Goal: Task Accomplishment & Management: Use online tool/utility

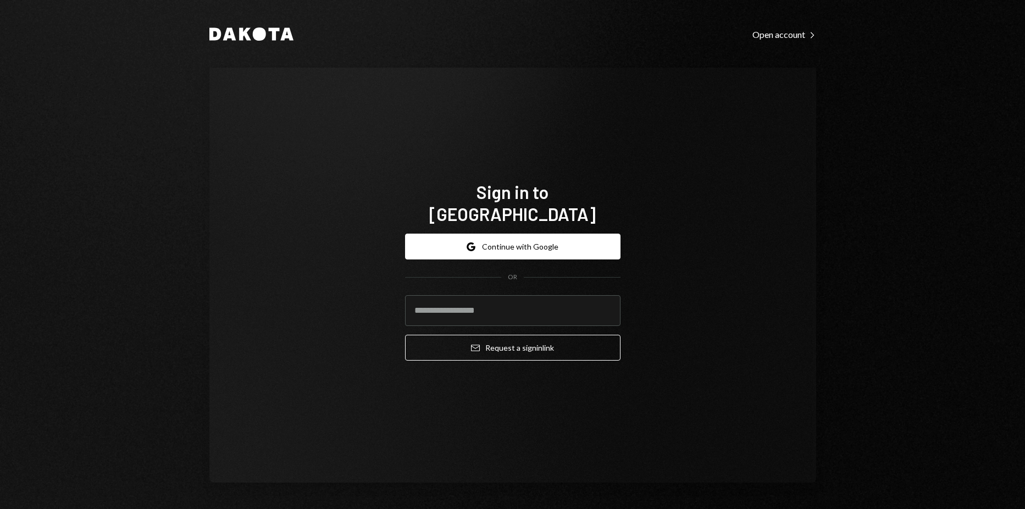
type input "**********"
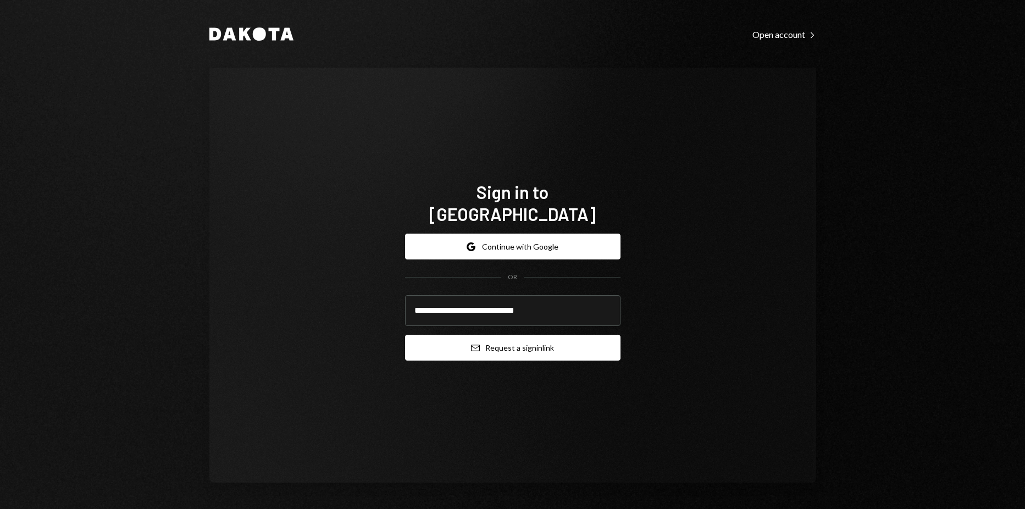
click at [507, 335] on button "Email Request a sign in link" at bounding box center [512, 348] width 215 height 26
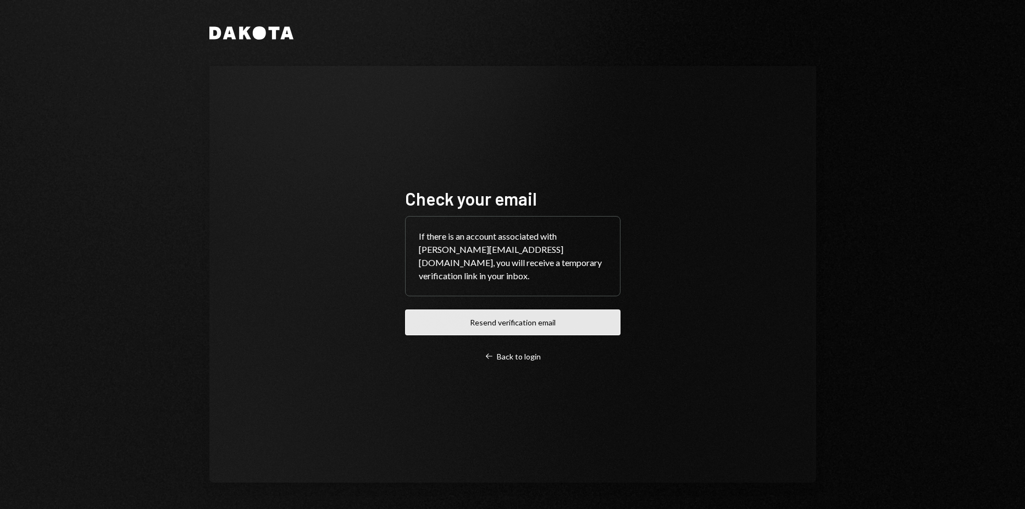
click at [506, 313] on button "Resend verification email" at bounding box center [512, 322] width 215 height 26
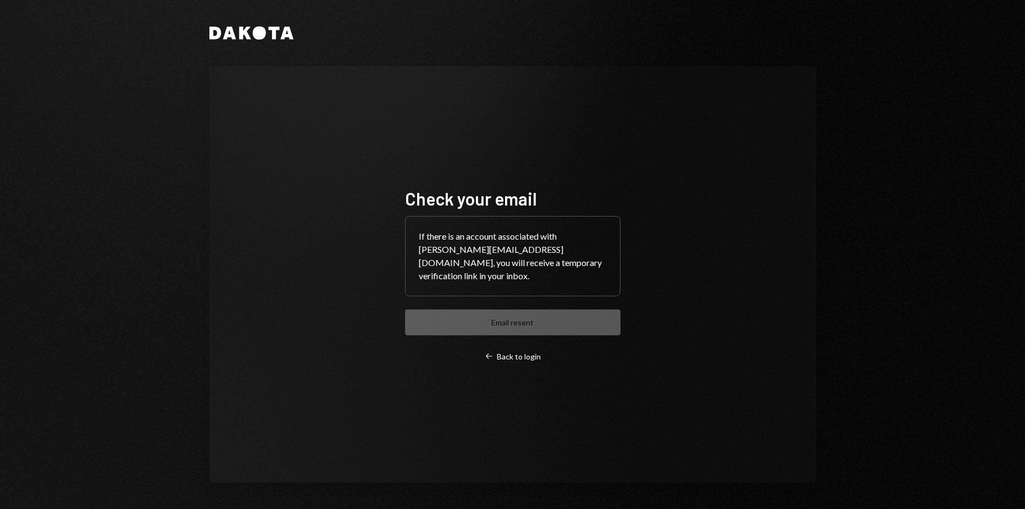
click at [496, 114] on div "Check your email If there is an account associated with harrison@autonomousproj…" at bounding box center [512, 274] width 607 height 417
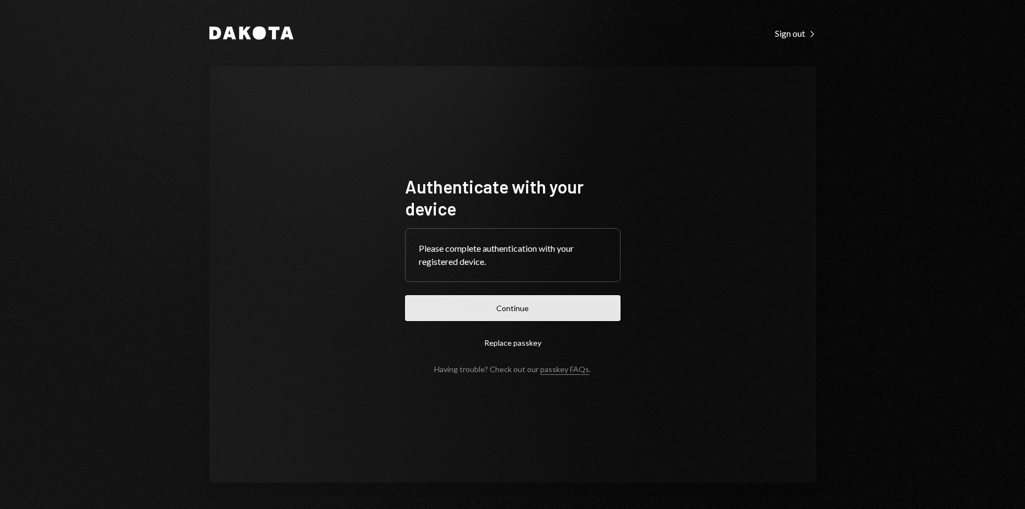
click at [586, 300] on button "Continue" at bounding box center [512, 308] width 215 height 26
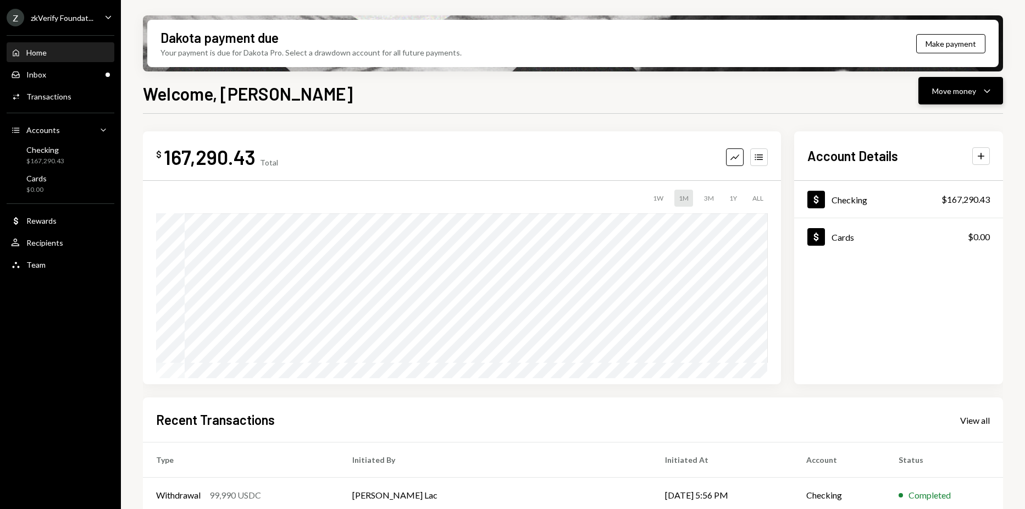
click at [931, 88] on button "Move money Caret Down" at bounding box center [960, 90] width 85 height 27
click at [925, 166] on div "Deposit Deposit" at bounding box center [944, 173] width 110 height 25
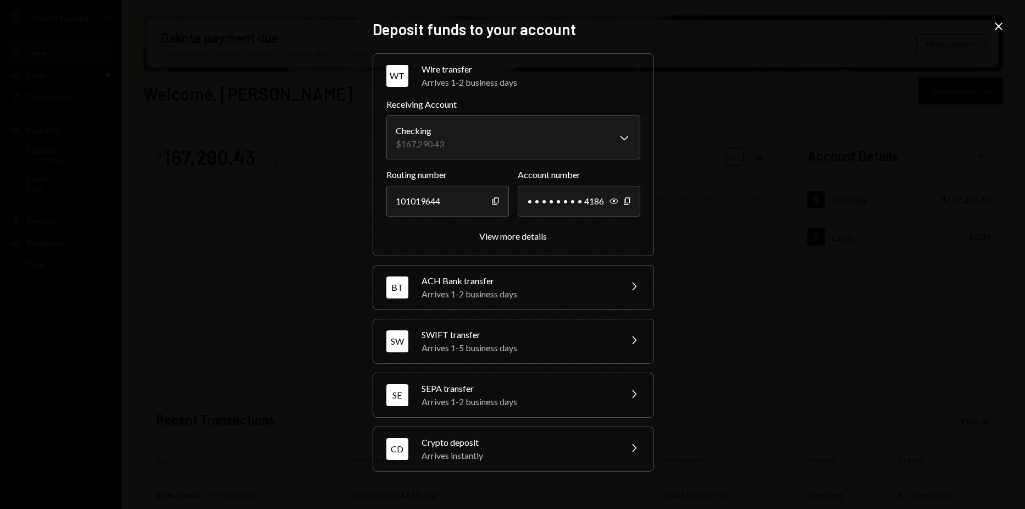
click at [595, 440] on div "Crypto deposit" at bounding box center [517, 442] width 192 height 13
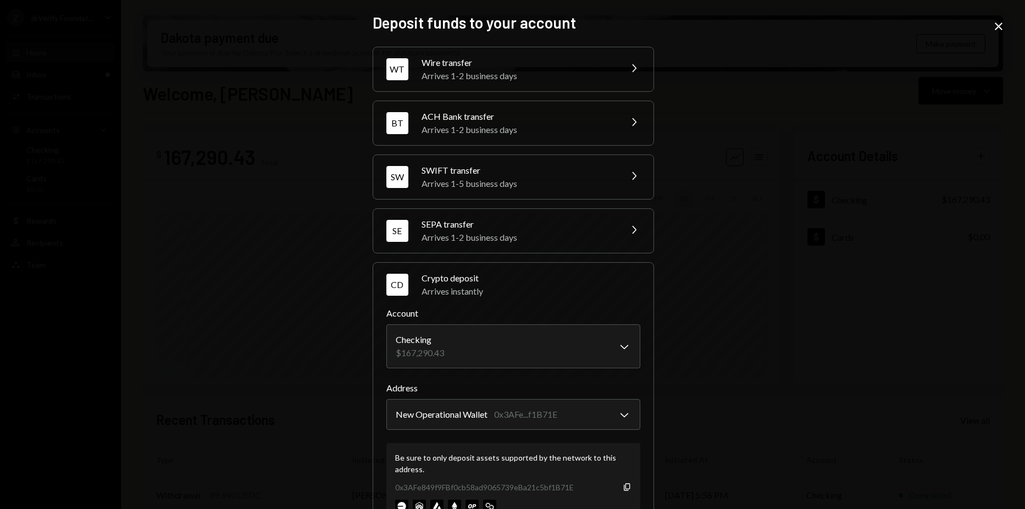
scroll to position [44, 0]
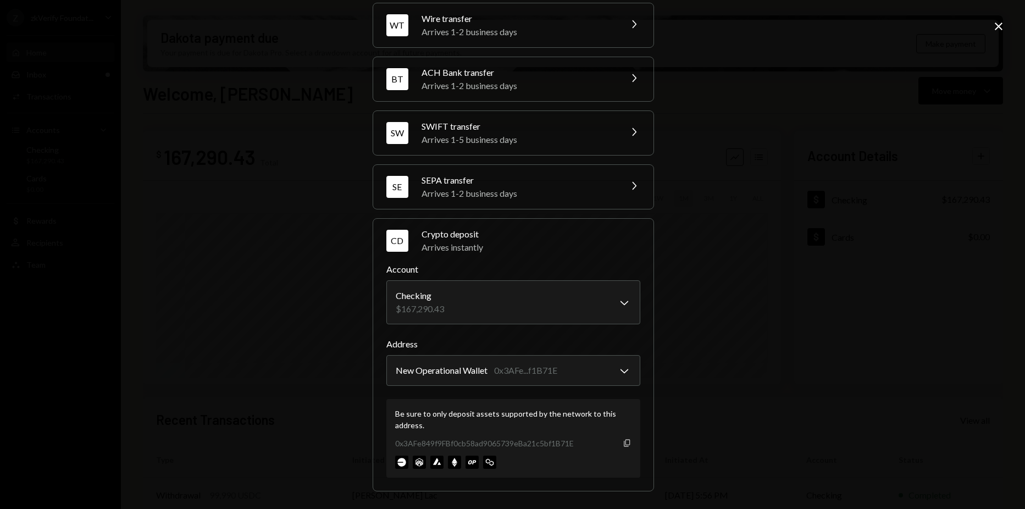
click at [623, 445] on icon "Copy" at bounding box center [627, 443] width 9 height 9
click at [997, 22] on icon "Close" at bounding box center [998, 26] width 13 height 13
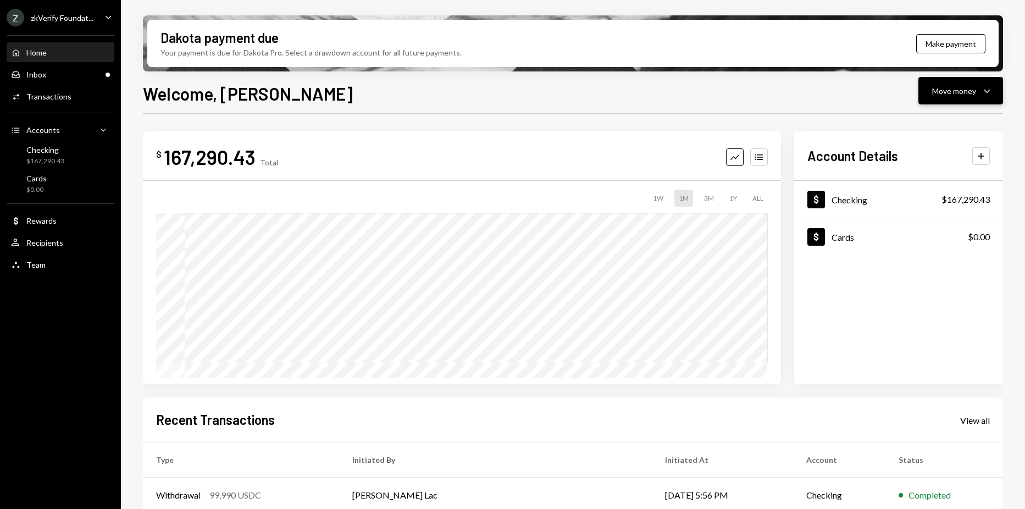
click at [947, 97] on div "Move money Caret Down" at bounding box center [960, 90] width 57 height 13
click at [933, 119] on div "Send" at bounding box center [952, 124] width 80 height 12
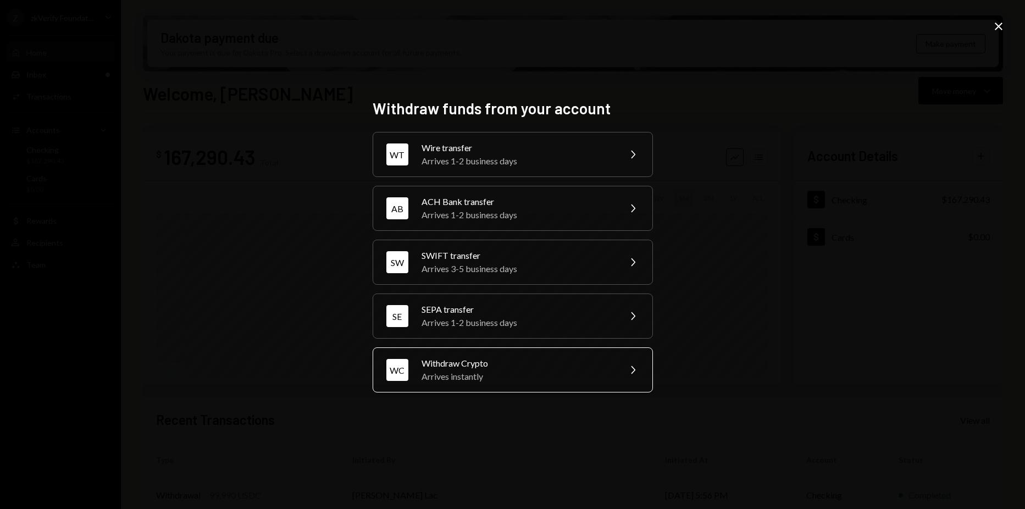
click at [531, 360] on div "Withdraw Crypto" at bounding box center [516, 363] width 191 height 13
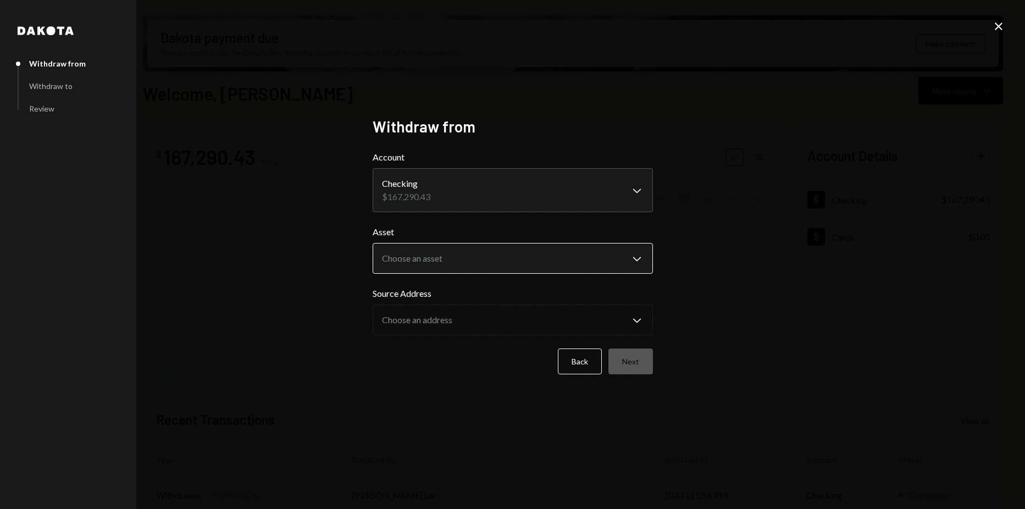
click at [535, 249] on body "Z zkVerify Foundat... Caret Down Home Home Inbox Inbox Activities Transactions …" at bounding box center [512, 254] width 1025 height 509
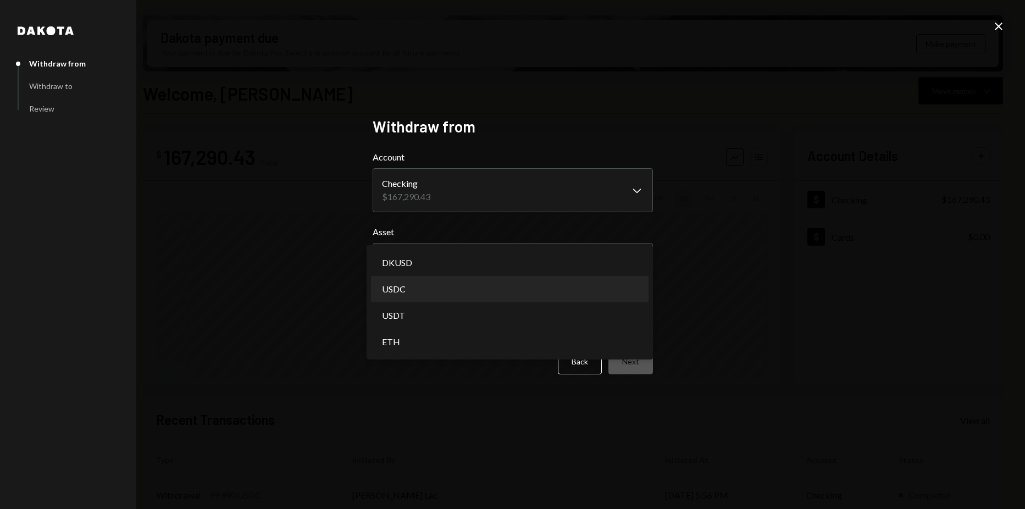
select select "****"
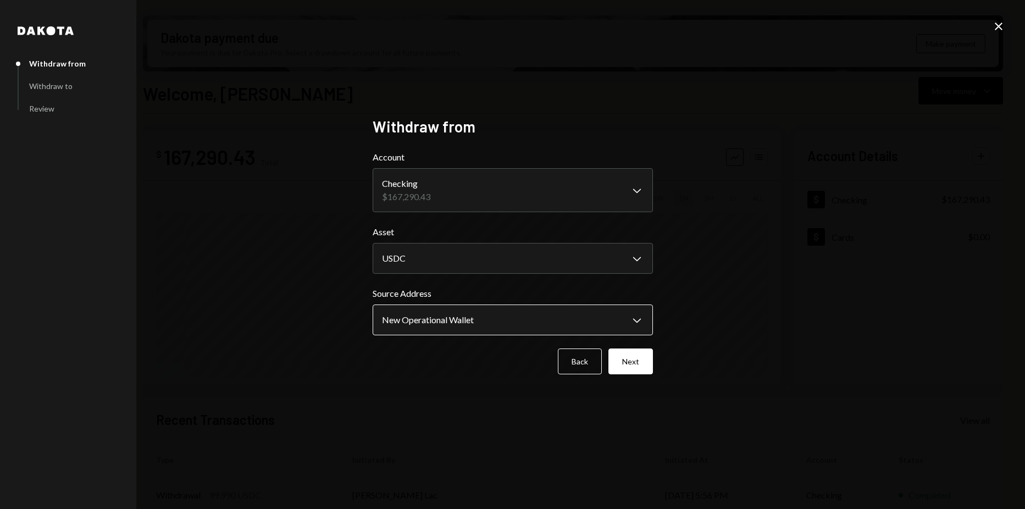
click at [492, 324] on body "Z zkVerify Foundat... Caret Down Home Home Inbox Inbox Activities Transactions …" at bounding box center [512, 254] width 1025 height 509
click at [625, 359] on button "Next" at bounding box center [630, 361] width 45 height 26
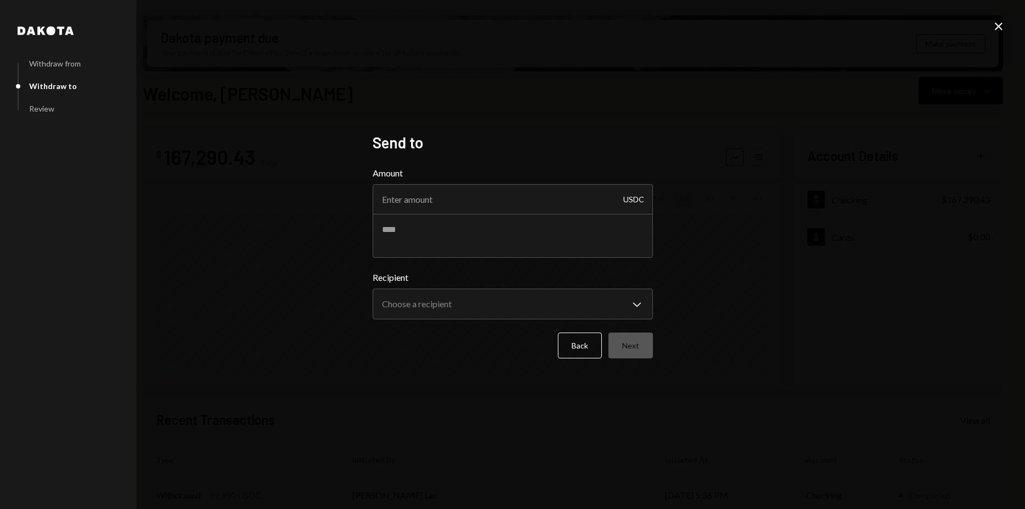
drag, startPoint x: 470, startPoint y: 206, endPoint x: 690, endPoint y: 252, distance: 224.6
click at [749, 196] on div "**********" at bounding box center [512, 254] width 1025 height 509
click at [593, 340] on button "Back" at bounding box center [580, 345] width 44 height 26
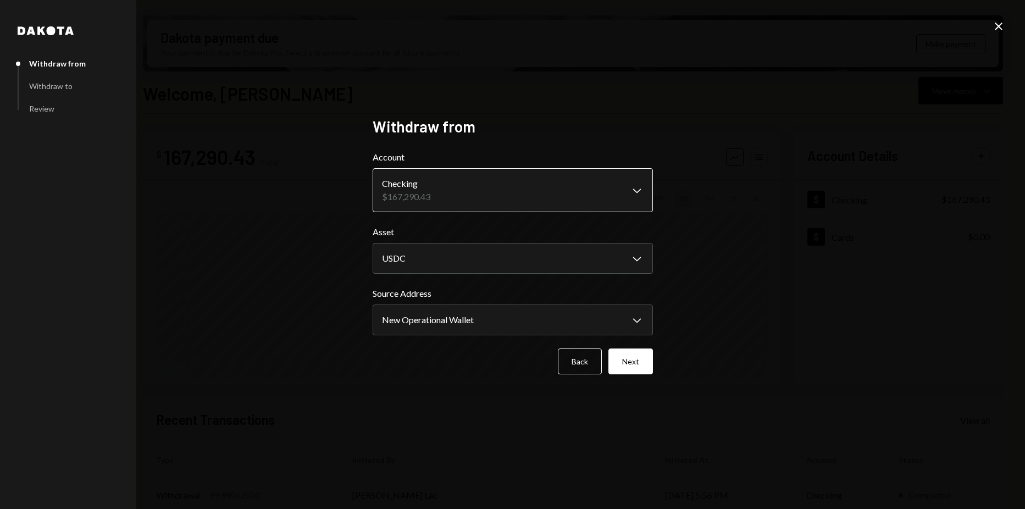
click at [499, 190] on body "Z zkVerify Foundat... Caret Down Home Home Inbox Inbox Activities Transactions …" at bounding box center [512, 254] width 1025 height 509
click at [515, 251] on body "Z zkVerify Foundat... Caret Down Home Home Inbox Inbox Activities Transactions …" at bounding box center [512, 254] width 1025 height 509
click at [585, 264] on body "Z zkVerify Foundat... Caret Down Home Home Inbox Inbox Activities Transactions …" at bounding box center [512, 254] width 1025 height 509
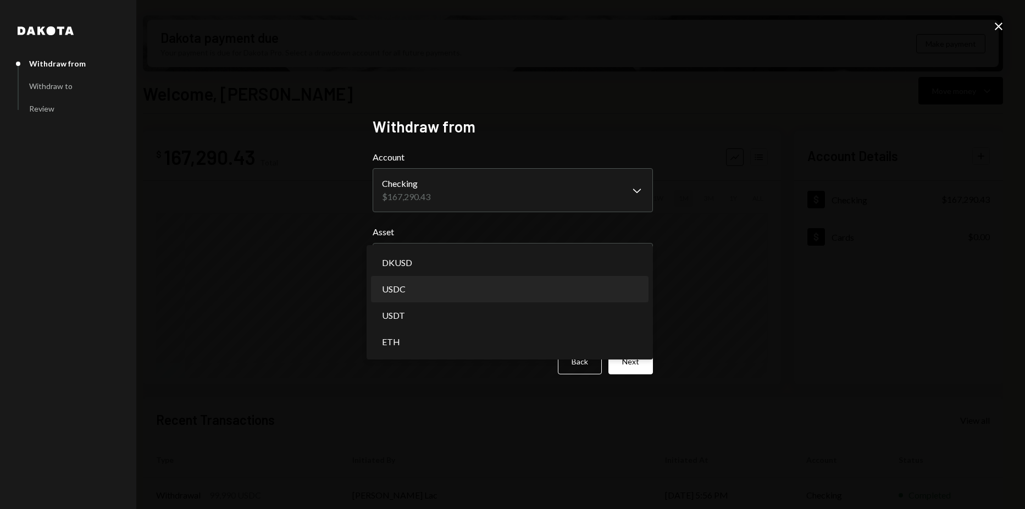
select select "****"
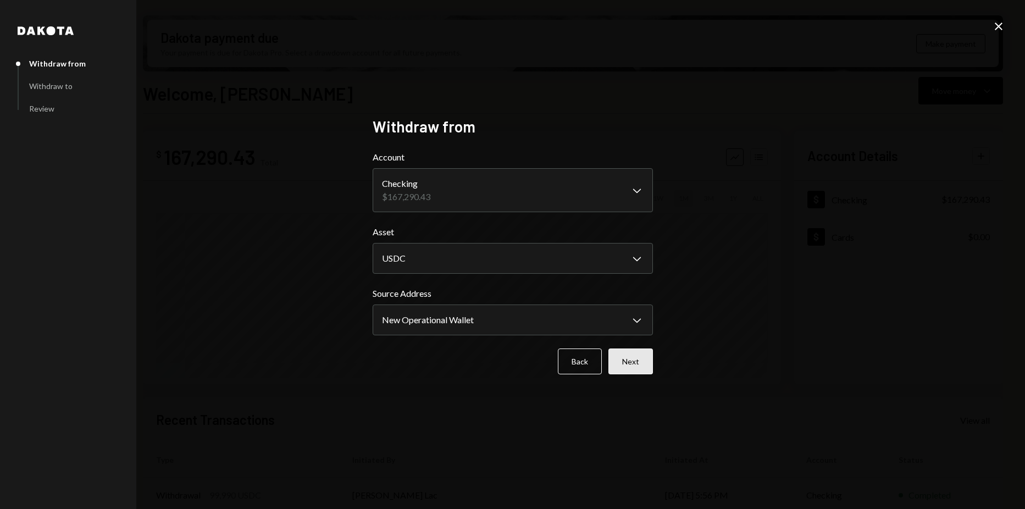
click at [646, 367] on button "Next" at bounding box center [630, 361] width 45 height 26
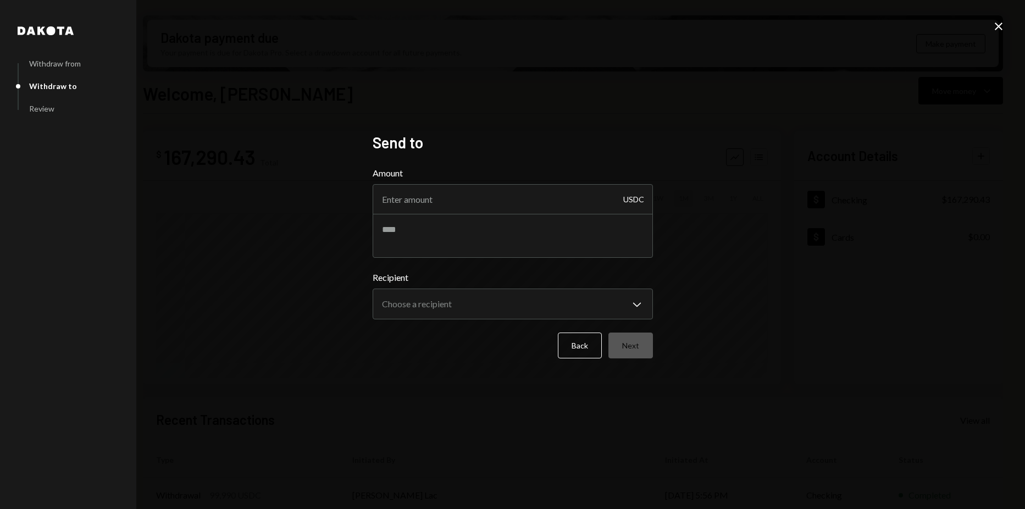
click at [623, 204] on div "USDC" at bounding box center [633, 199] width 21 height 31
click at [584, 345] on button "Back" at bounding box center [580, 345] width 44 height 26
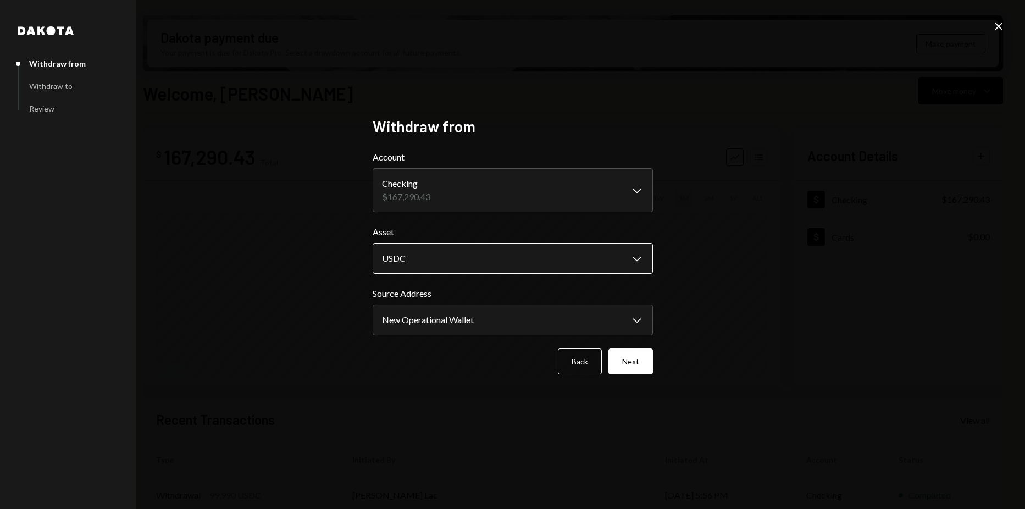
click at [525, 258] on body "Z zkVerify Foundat... Caret Down Home Home Inbox Inbox Activities Transactions …" at bounding box center [512, 254] width 1025 height 509
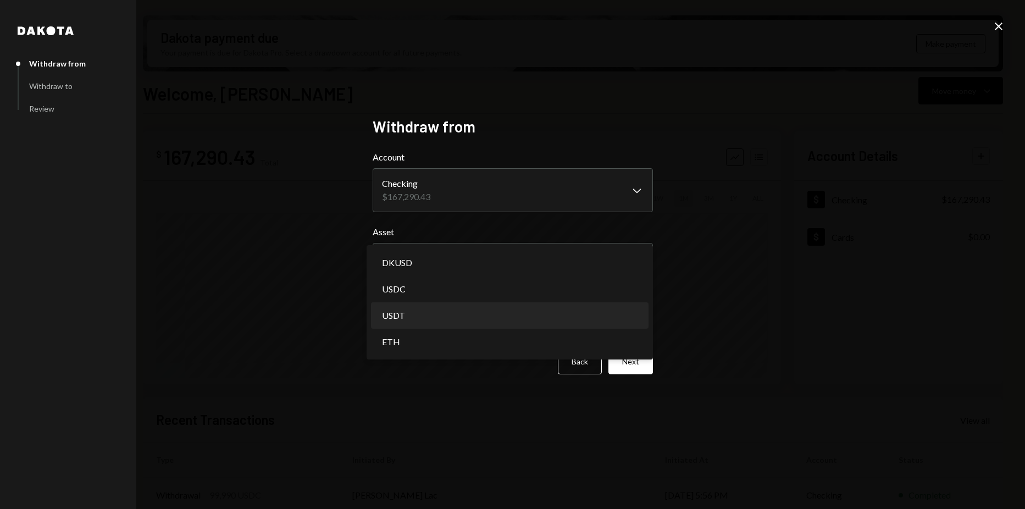
select select "****"
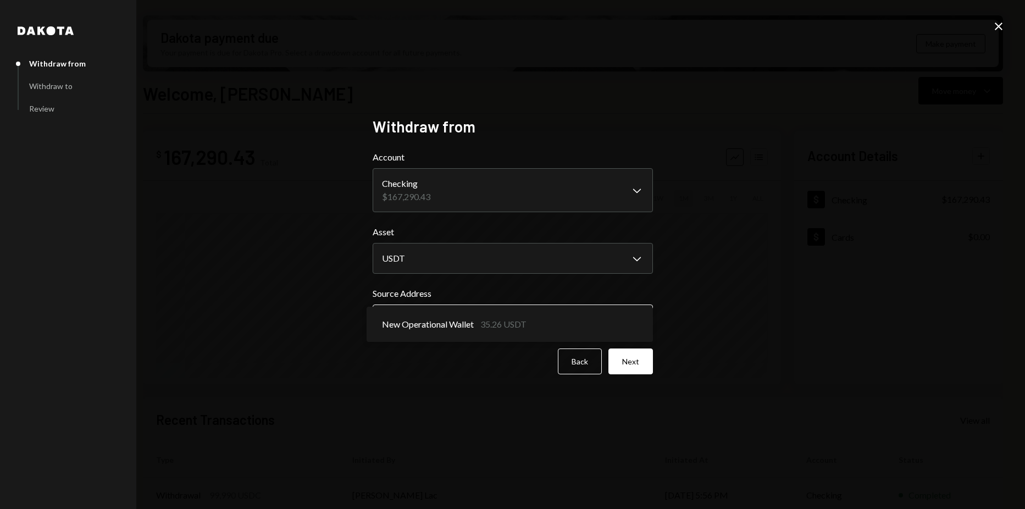
click at [571, 331] on body "Z zkVerify Foundat... Caret Down Home Home Inbox Inbox Activities Transactions …" at bounding box center [512, 254] width 1025 height 509
click at [577, 360] on button "Back" at bounding box center [580, 361] width 44 height 26
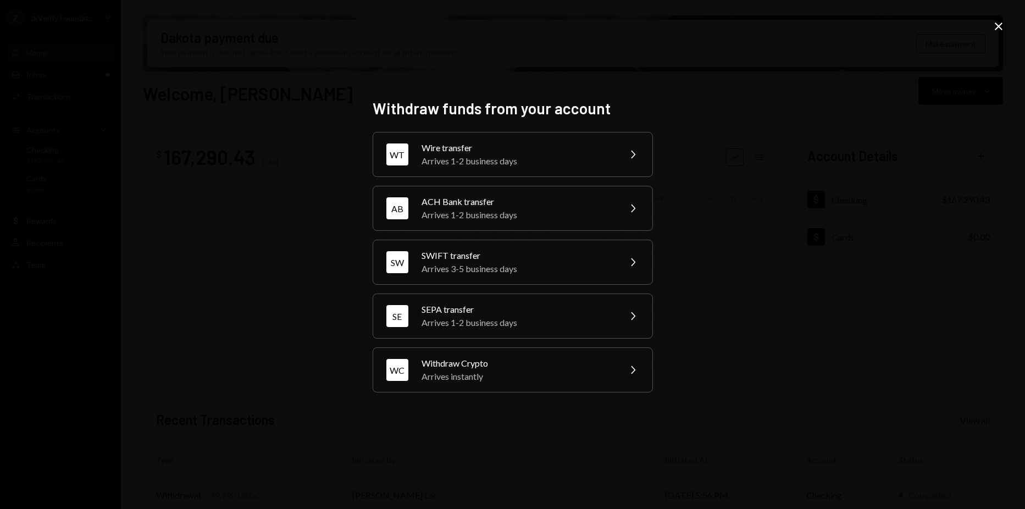
click at [1003, 29] on icon "Close" at bounding box center [998, 26] width 13 height 13
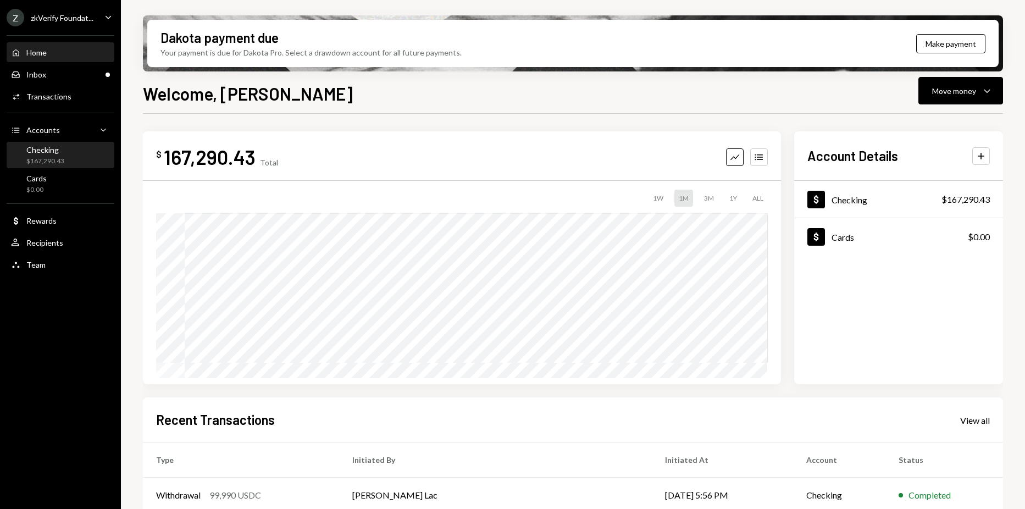
click at [102, 159] on div "Checking $167,290.43" at bounding box center [60, 155] width 99 height 21
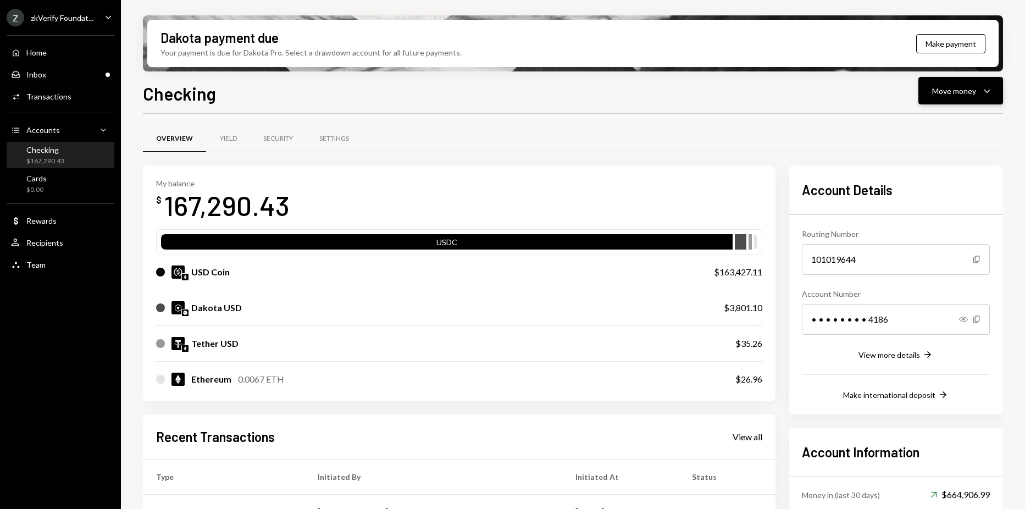
click at [960, 85] on div "Move money" at bounding box center [954, 91] width 44 height 12
click at [941, 199] on div "Swap Swap stablecoins" at bounding box center [944, 207] width 110 height 25
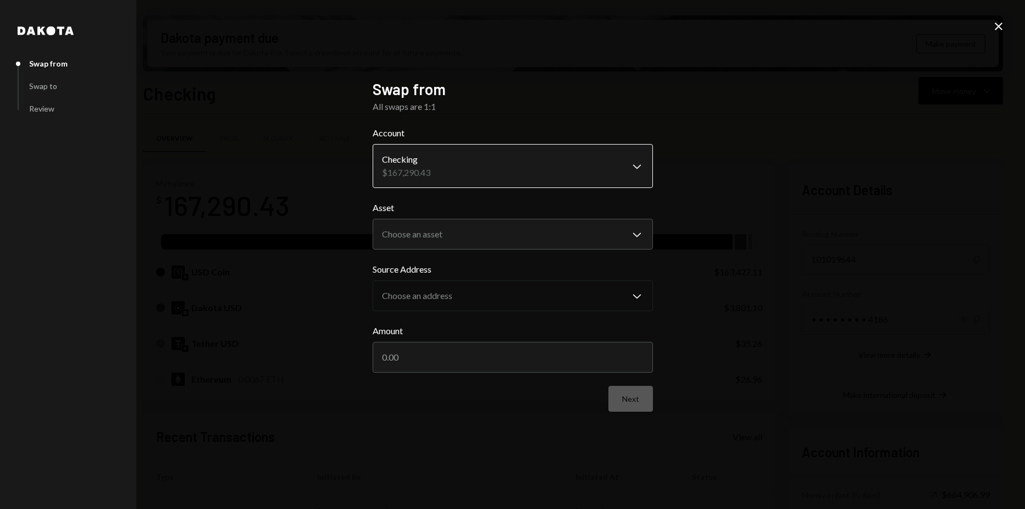
click at [500, 175] on body "Z zkVerify Foundat... Caret Down Home Home Inbox Inbox Activities Transactions …" at bounding box center [512, 254] width 1025 height 509
click at [496, 229] on body "Z zkVerify Foundat... Caret Down Home Home Inbox Inbox Activities Transactions …" at bounding box center [512, 254] width 1025 height 509
click at [571, 179] on body "Z zkVerify Foundat... Caret Down Home Home Inbox Inbox Activities Transactions …" at bounding box center [512, 254] width 1025 height 509
click at [751, 176] on div "**********" at bounding box center [512, 254] width 1025 height 509
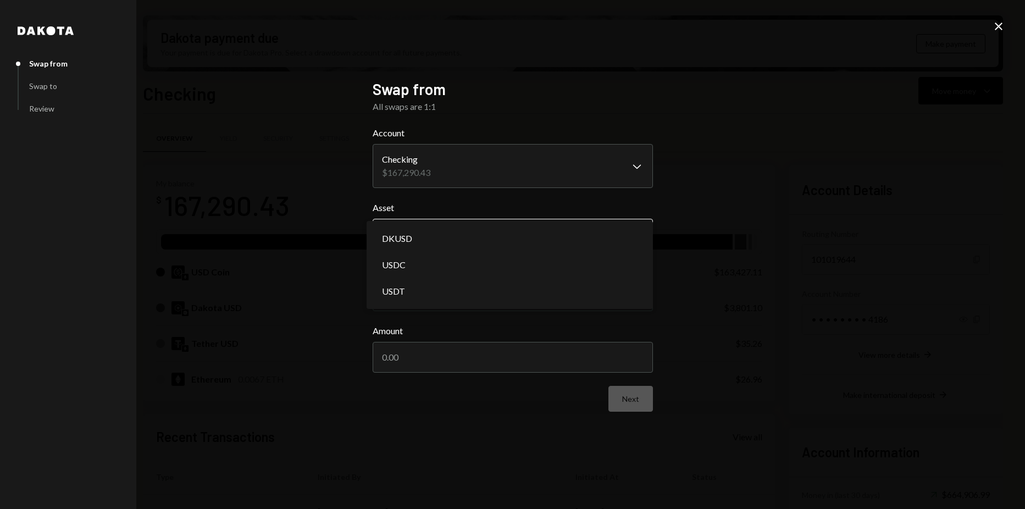
click at [648, 229] on body "Z zkVerify Foundat... Caret Down Home Home Inbox Inbox Activities Transactions …" at bounding box center [512, 254] width 1025 height 509
select select "****"
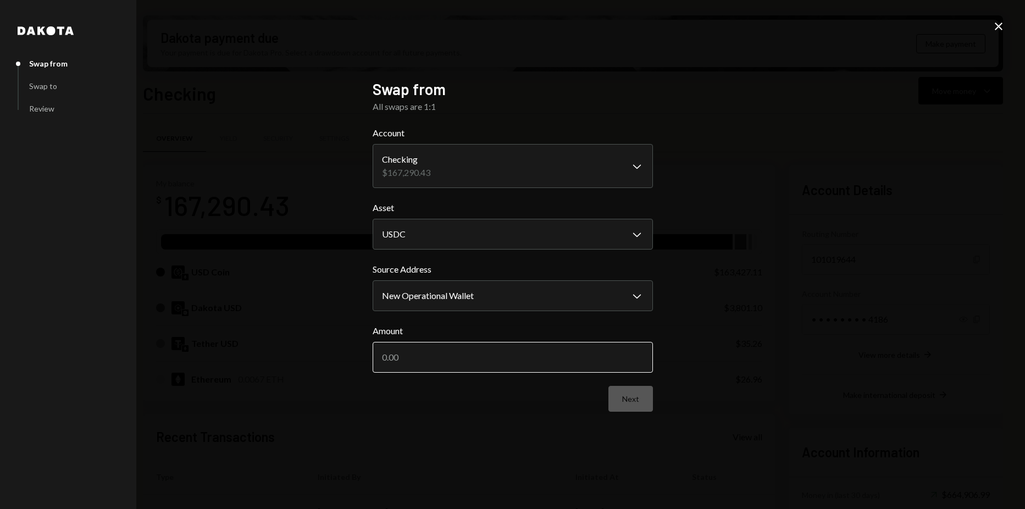
click at [498, 366] on input "Amount" at bounding box center [513, 357] width 280 height 31
click at [492, 291] on body "Z zkVerify Foundat... Caret Down Home Home Inbox Inbox Activities Transactions …" at bounding box center [512, 254] width 1025 height 509
click at [493, 363] on input "Amount" at bounding box center [513, 357] width 280 height 31
type input "150000"
click at [632, 395] on button "Next" at bounding box center [630, 399] width 45 height 26
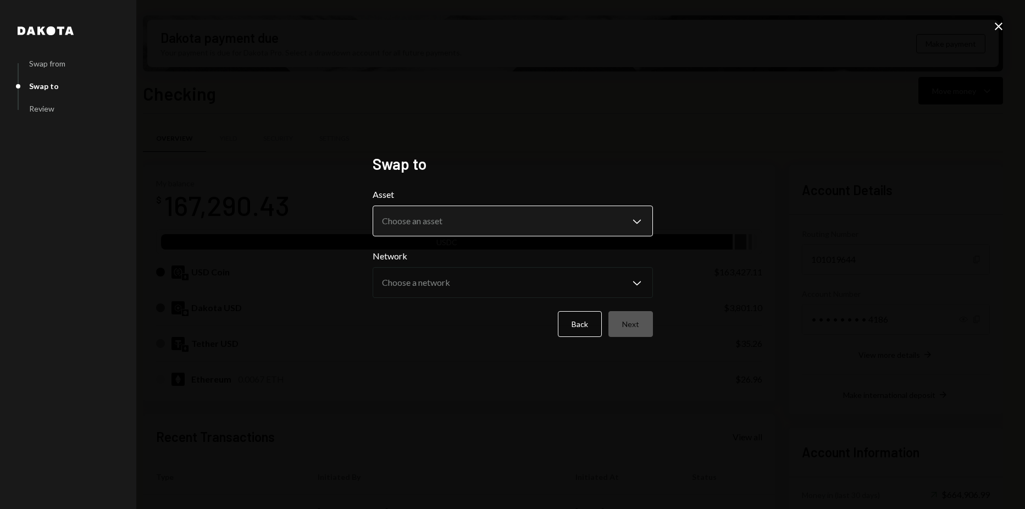
click at [486, 227] on body "Z zkVerify Foundat... Caret Down Home Home Inbox Inbox Activities Transactions …" at bounding box center [512, 254] width 1025 height 509
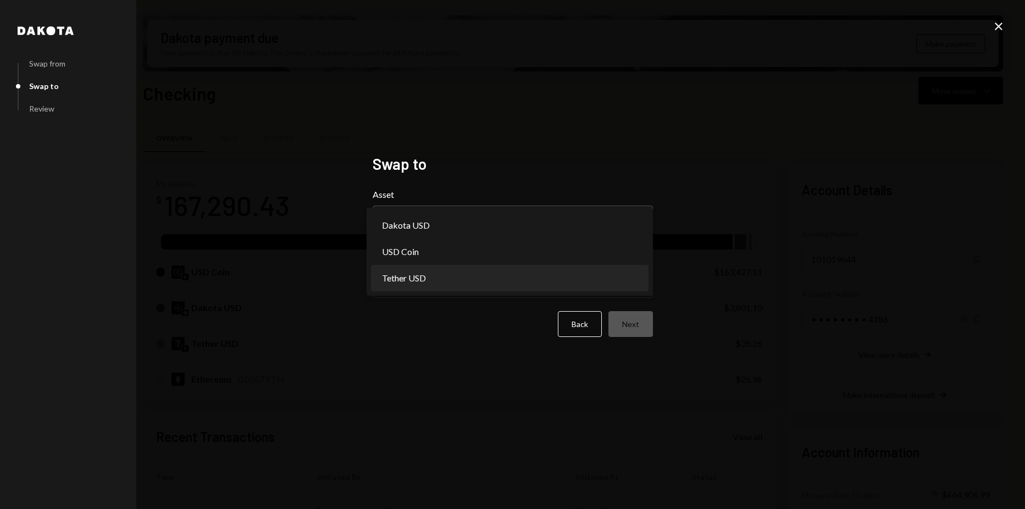
select select "****"
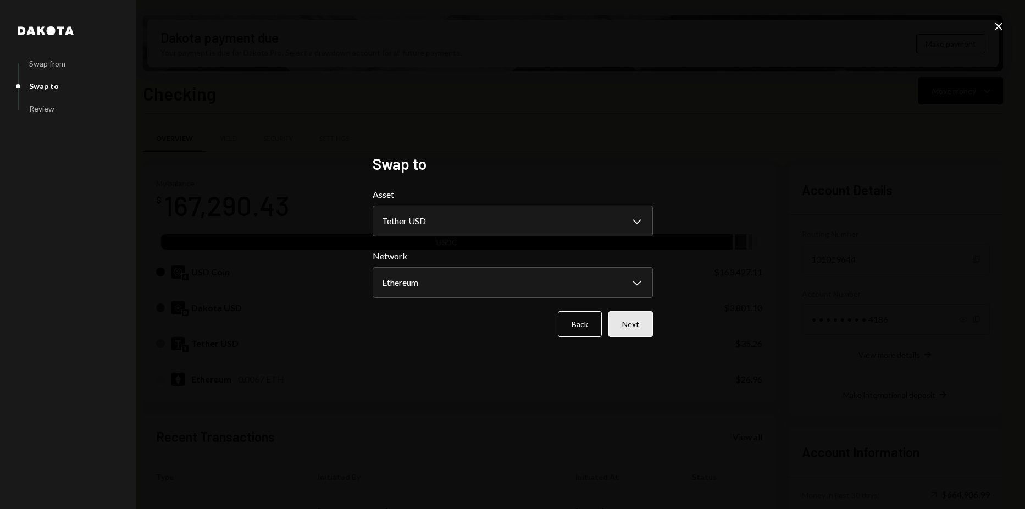
click at [647, 323] on button "Next" at bounding box center [630, 324] width 45 height 26
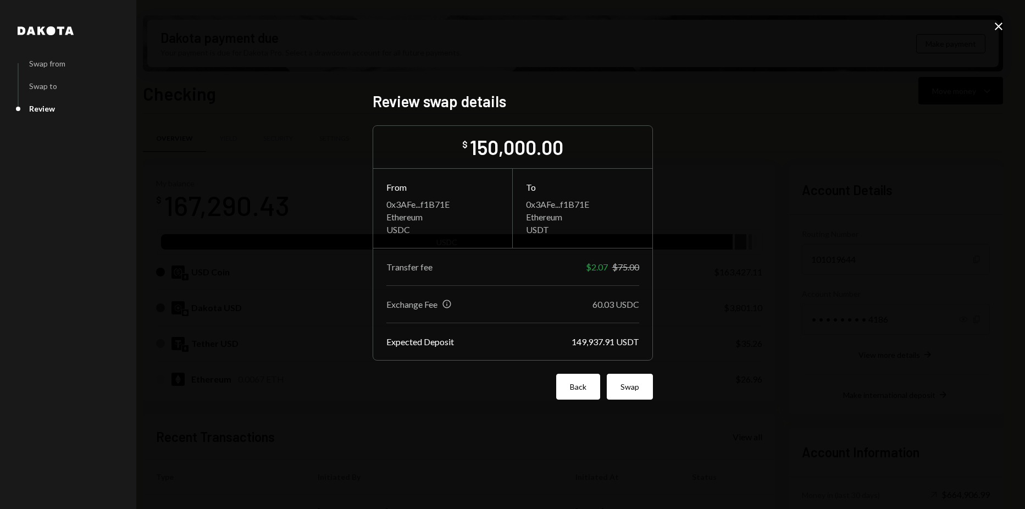
click at [585, 387] on button "Back" at bounding box center [578, 387] width 44 height 26
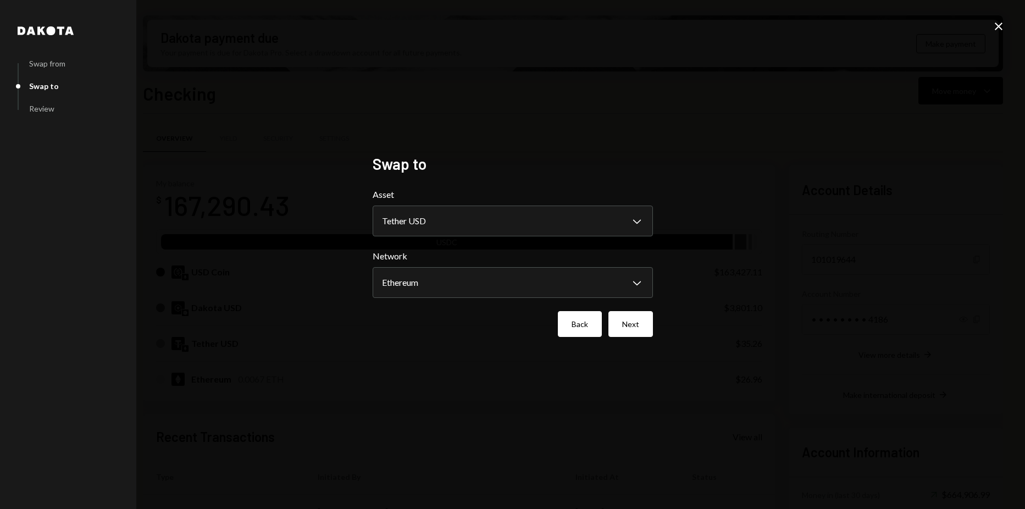
click at [594, 322] on button "Back" at bounding box center [580, 324] width 44 height 26
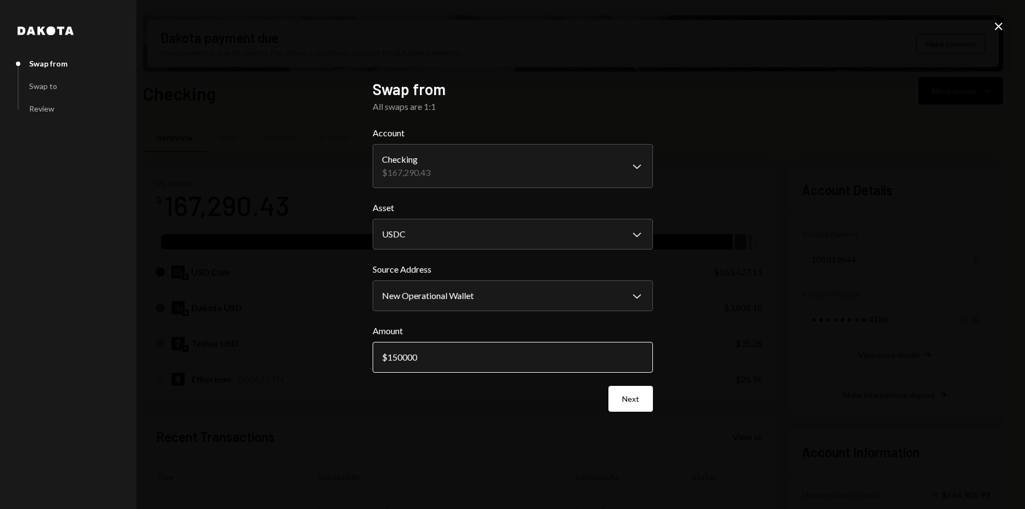
click at [402, 357] on input "150000" at bounding box center [513, 357] width 280 height 31
type input "151000"
click at [646, 397] on button "Next" at bounding box center [630, 399] width 45 height 26
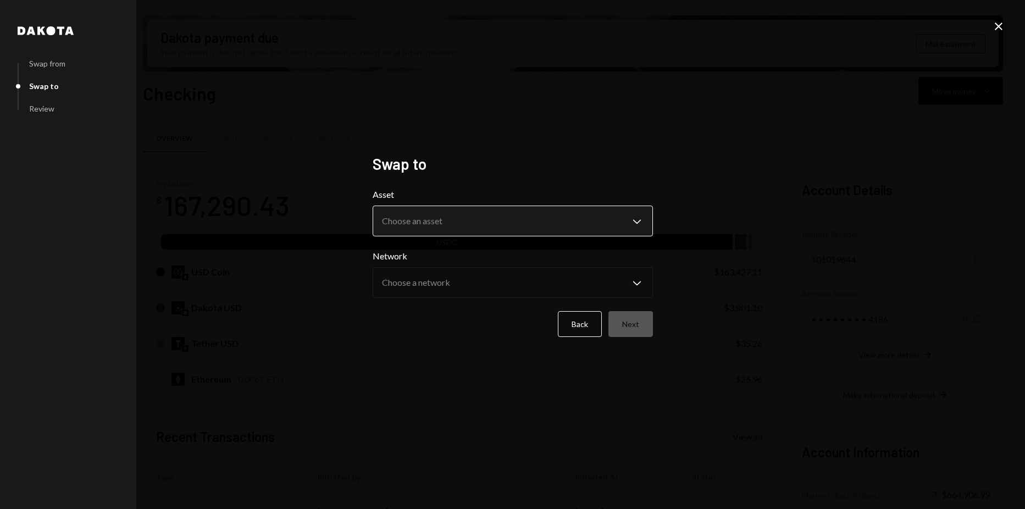
click at [510, 235] on body "Z zkVerify Foundat... Caret Down Home Home Inbox Inbox Activities Transactions …" at bounding box center [512, 254] width 1025 height 509
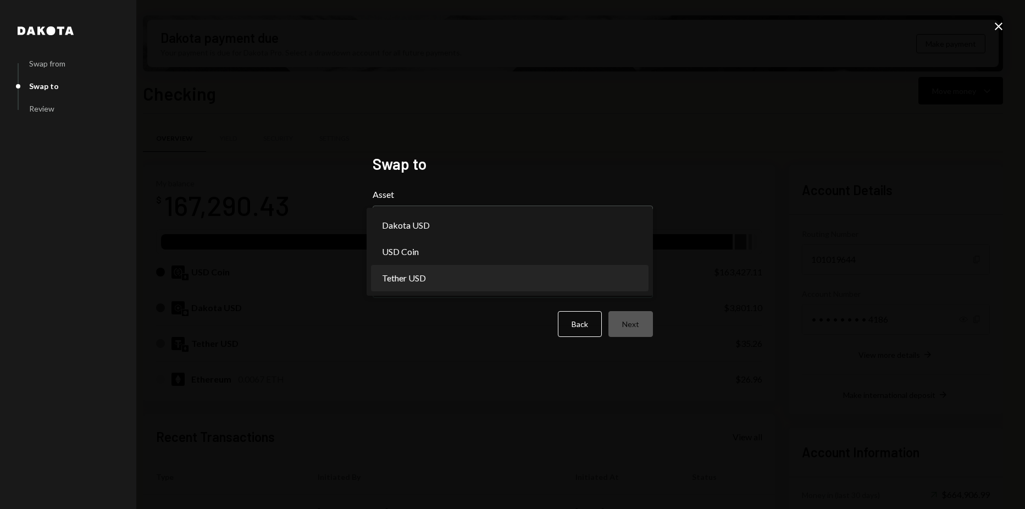
select select "****"
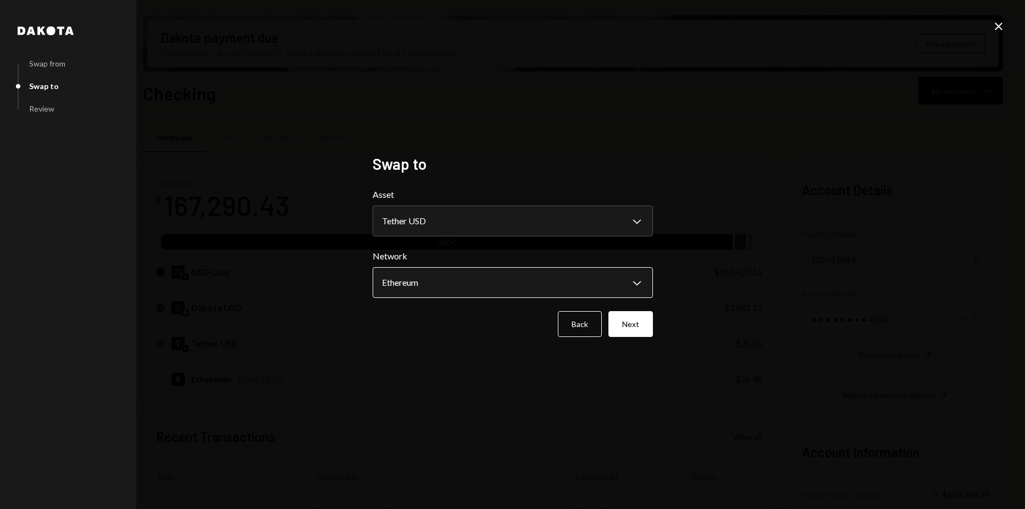
drag, startPoint x: 628, startPoint y: 312, endPoint x: 594, endPoint y: 285, distance: 43.1
click at [629, 312] on button "Next" at bounding box center [630, 324] width 45 height 26
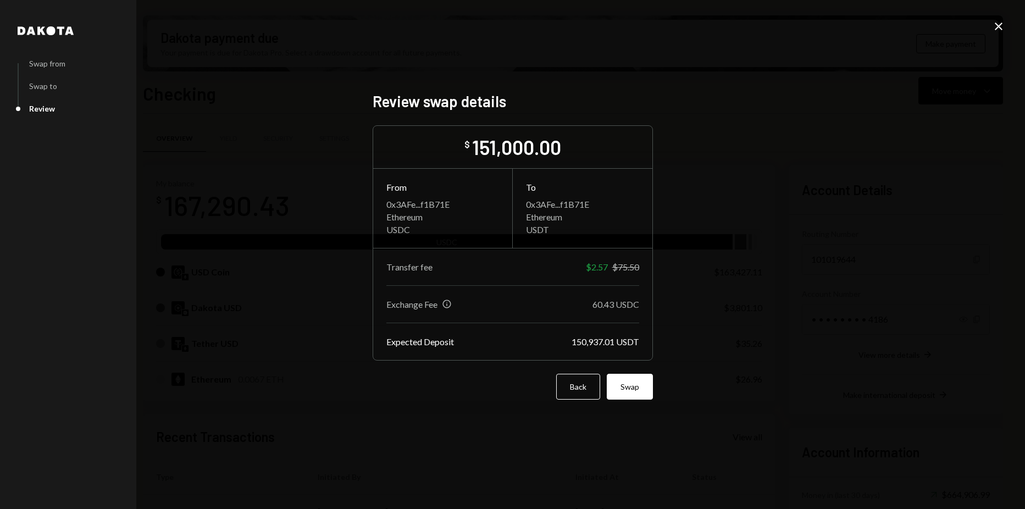
click at [637, 385] on button "Swap" at bounding box center [630, 387] width 46 height 26
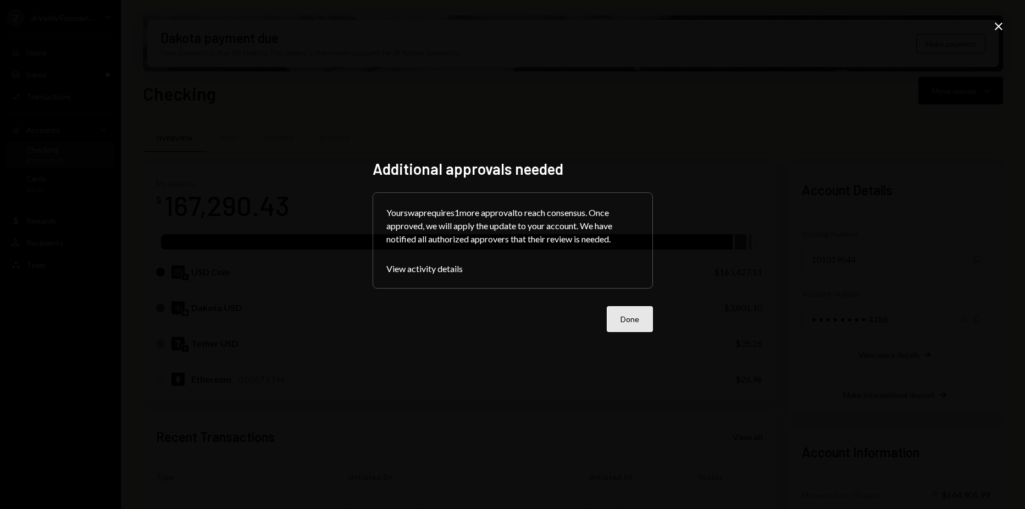
click at [645, 312] on button "Done" at bounding box center [630, 319] width 46 height 26
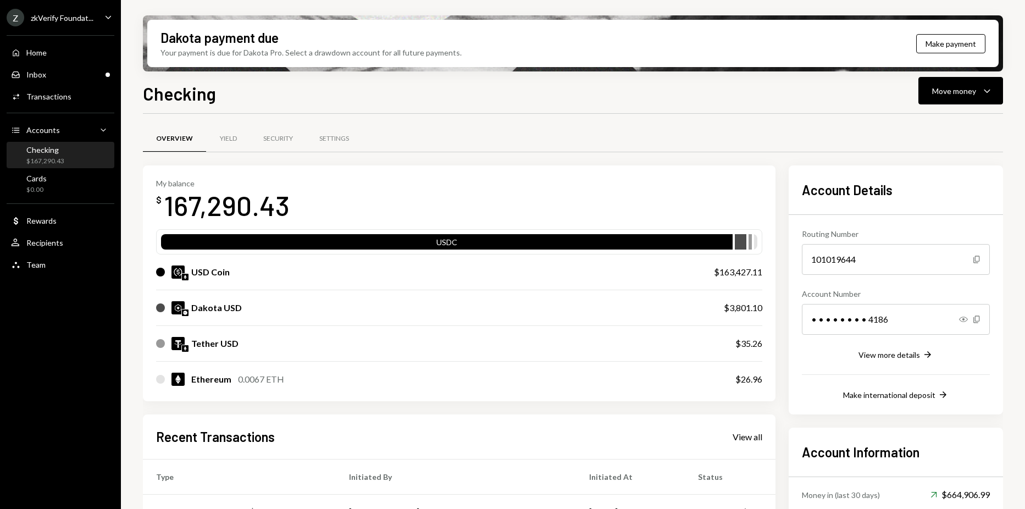
click at [55, 23] on div "Z zkVerify Foundat..." at bounding box center [50, 18] width 87 height 18
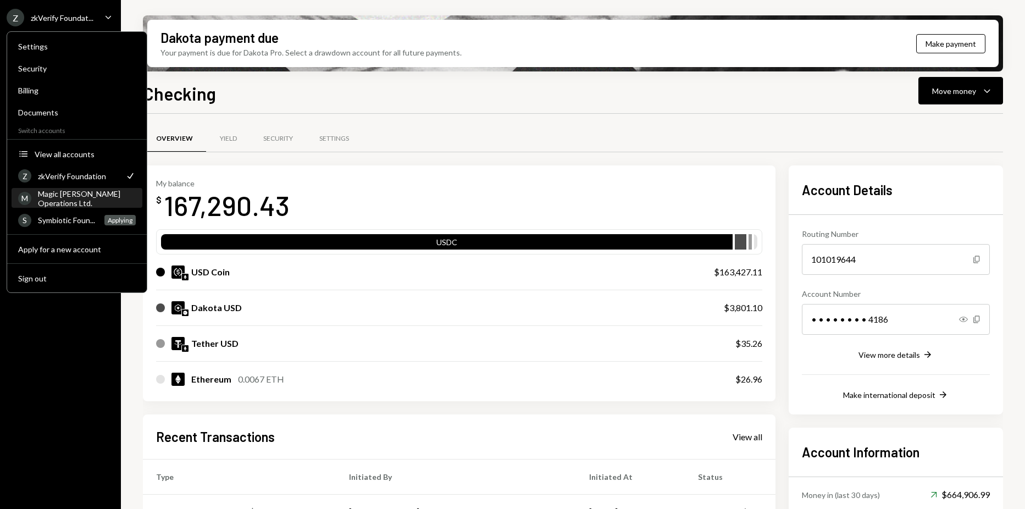
click at [96, 195] on div "Magic Newton Operations Ltd." at bounding box center [87, 198] width 98 height 19
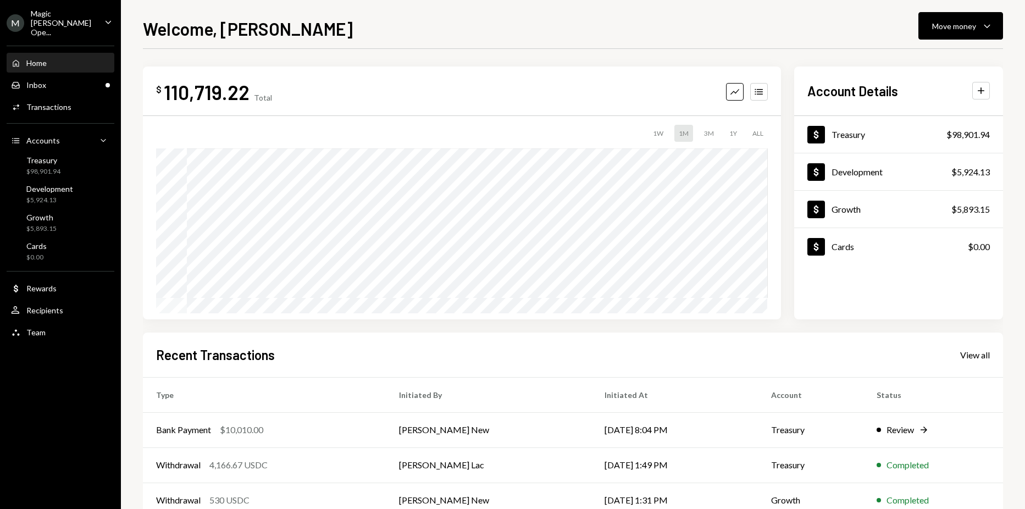
click at [99, 86] on div "Home Home Inbox Inbox Activities Transactions Accounts Accounts Caret Down Trea…" at bounding box center [60, 191] width 121 height 305
click at [97, 80] on div "Inbox Inbox" at bounding box center [60, 85] width 99 height 10
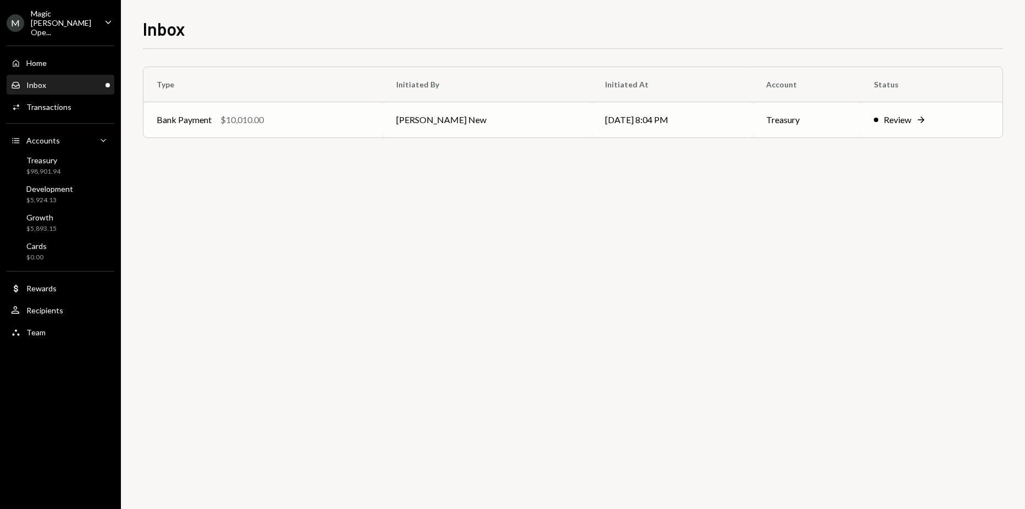
click at [354, 122] on div "Bank Payment $10,010.00" at bounding box center [263, 119] width 213 height 13
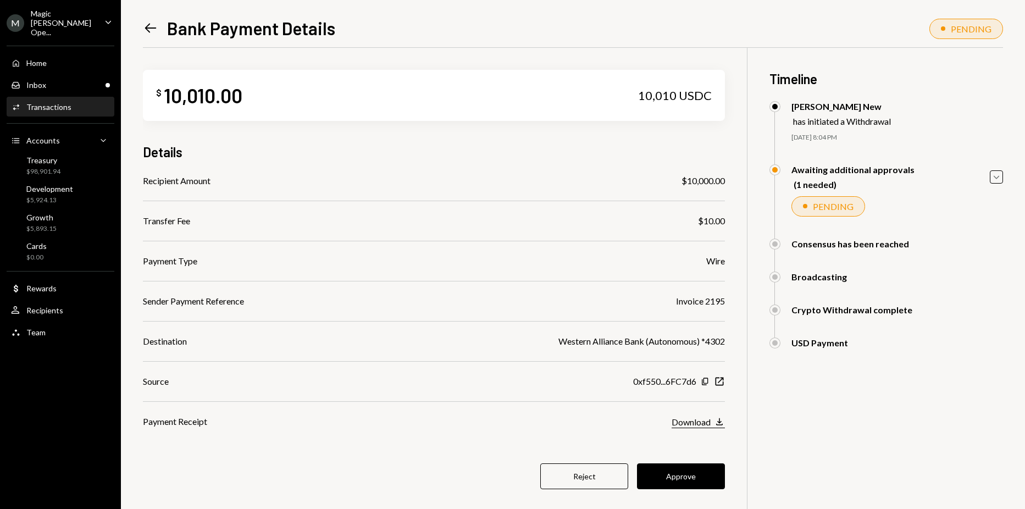
click at [720, 427] on icon "Download" at bounding box center [719, 421] width 11 height 11
click at [711, 475] on button "Approve" at bounding box center [681, 476] width 88 height 26
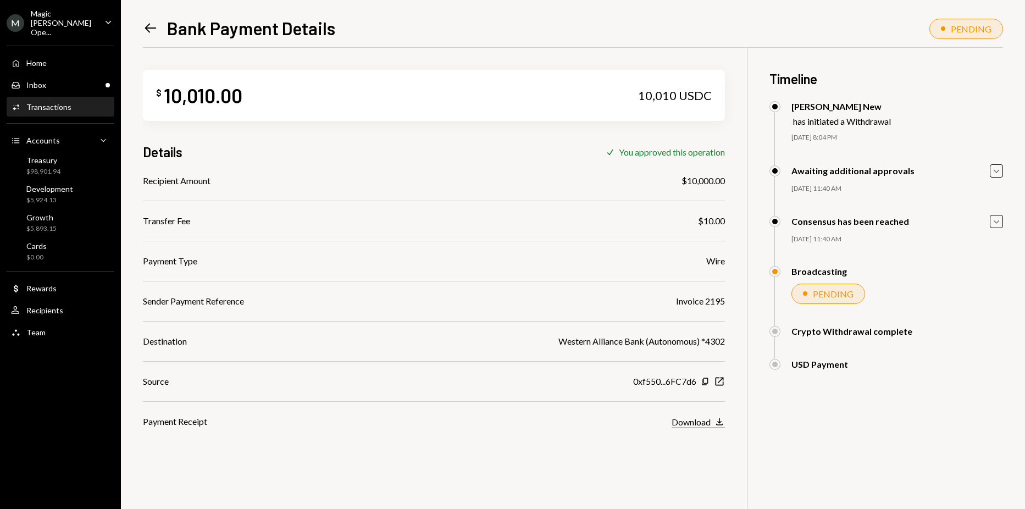
click at [716, 421] on icon "Download" at bounding box center [719, 421] width 11 height 11
click at [740, 326] on div "$ 10,010.00 10,010 USDC Details Check You approved this operation Recipient Amo…" at bounding box center [573, 302] width 860 height 509
click at [88, 102] on div "Activities Transactions" at bounding box center [60, 107] width 99 height 10
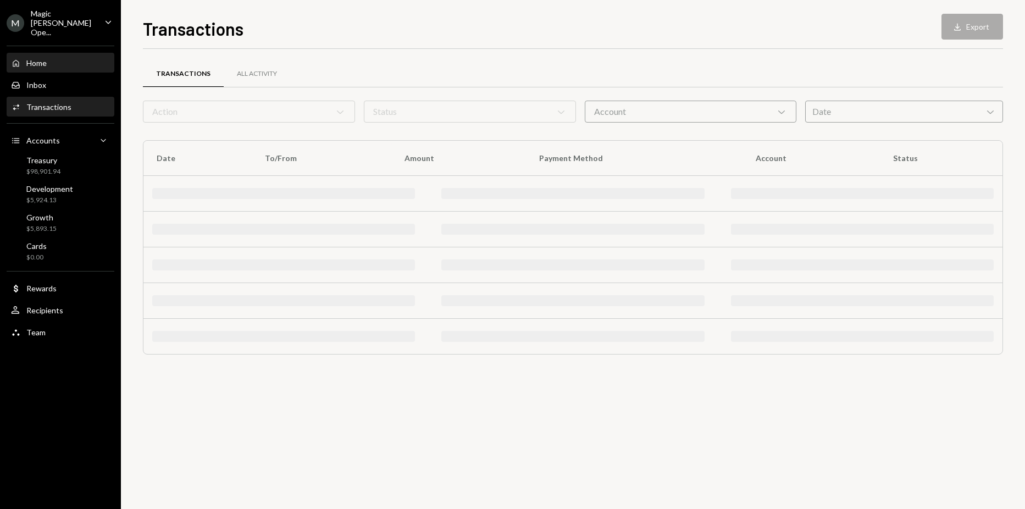
click at [67, 58] on div "Home Home" at bounding box center [60, 63] width 99 height 10
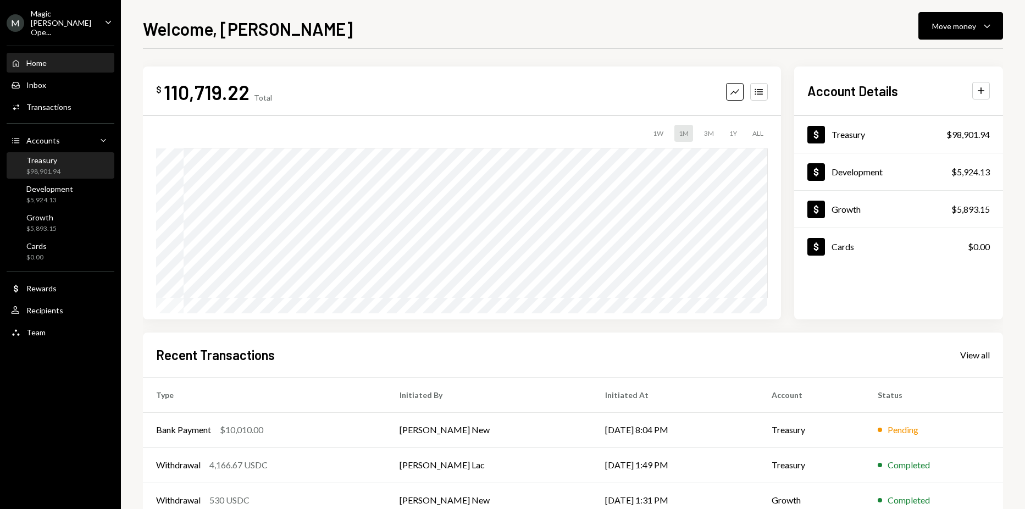
click at [68, 163] on div "Treasury $98,901.94" at bounding box center [60, 166] width 99 height 21
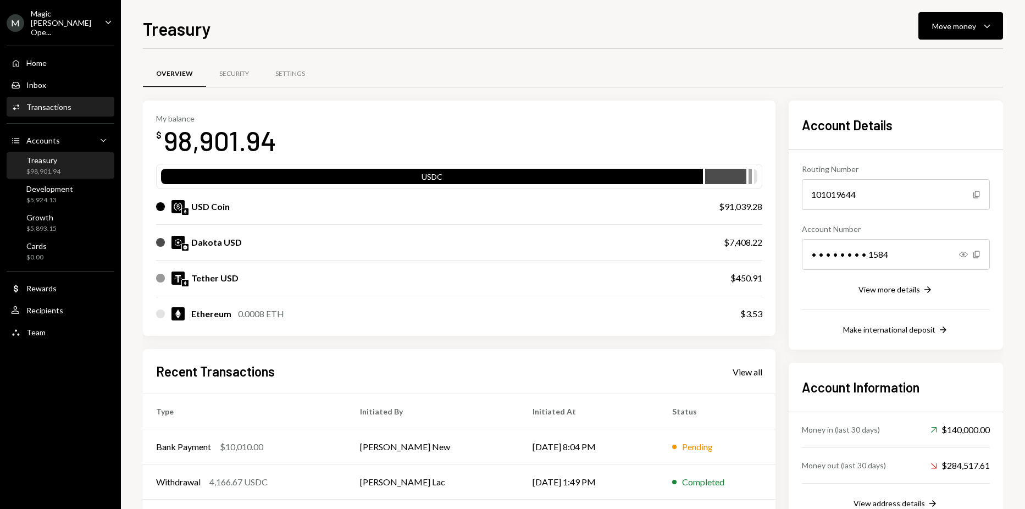
click at [58, 104] on div "Activities Transactions" at bounding box center [60, 107] width 99 height 19
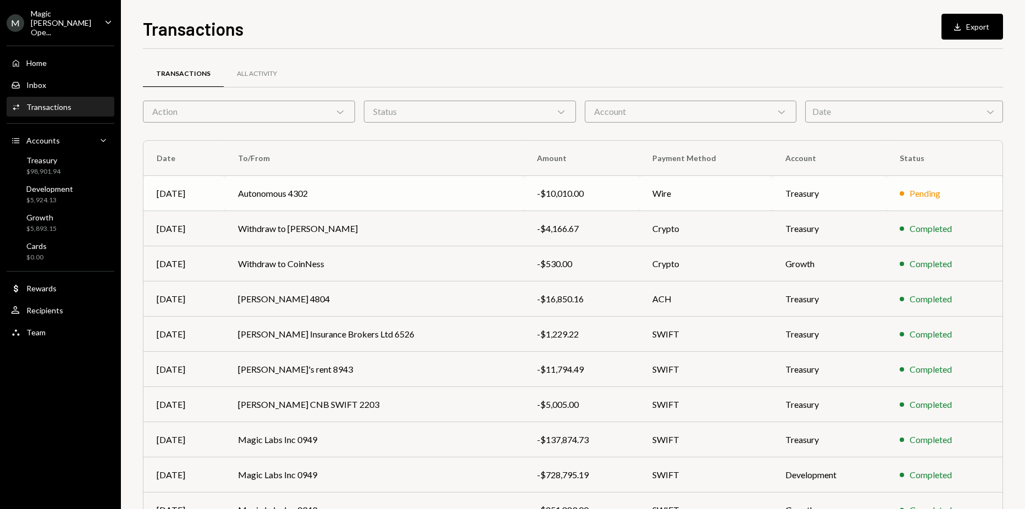
click at [359, 185] on td "Autonomous 4302" at bounding box center [374, 193] width 299 height 35
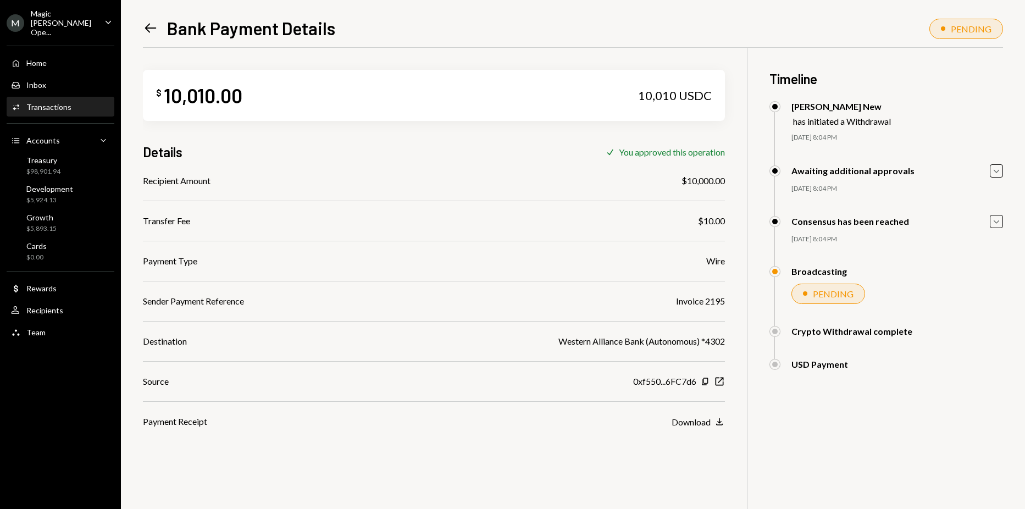
click at [64, 102] on div "Transactions" at bounding box center [48, 106] width 45 height 9
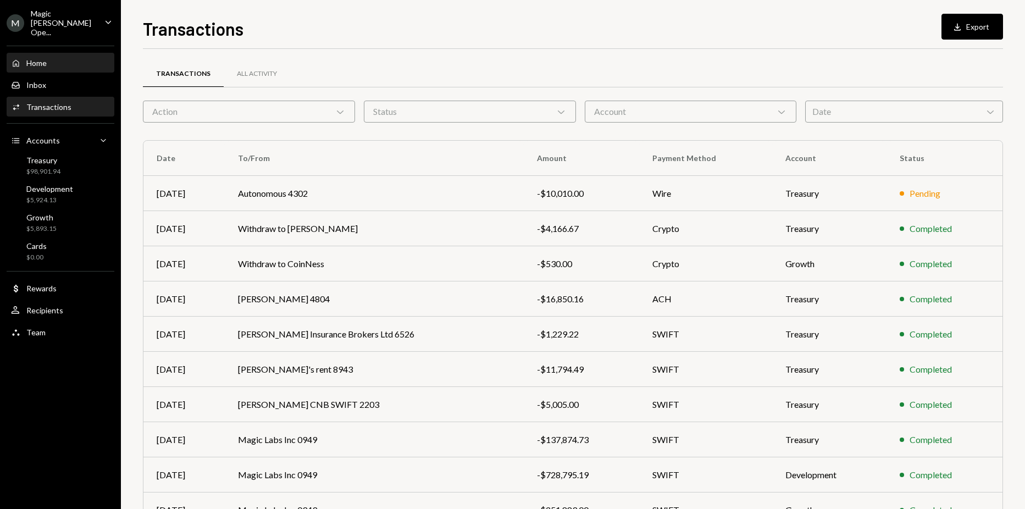
click at [57, 58] on div "Home Home" at bounding box center [60, 63] width 99 height 10
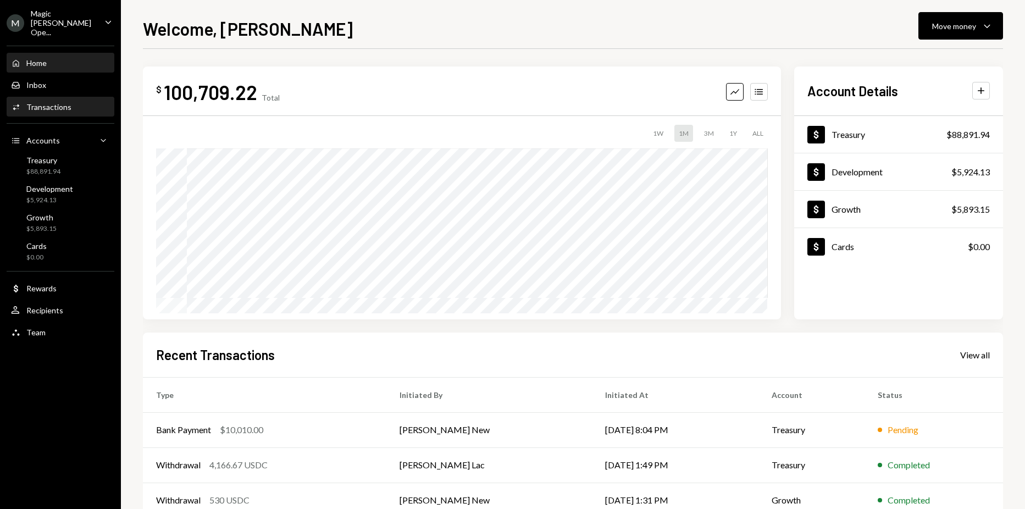
click at [68, 102] on div "Transactions" at bounding box center [48, 106] width 45 height 9
